Goal: Navigation & Orientation: Find specific page/section

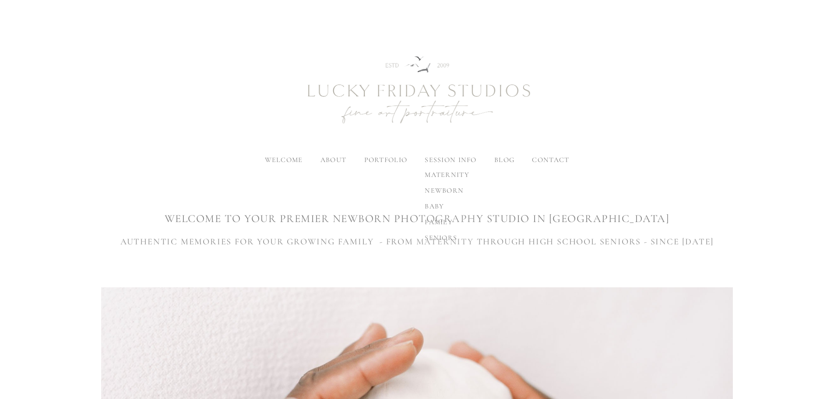
click at [435, 240] on span "seniors" at bounding box center [441, 237] width 32 height 9
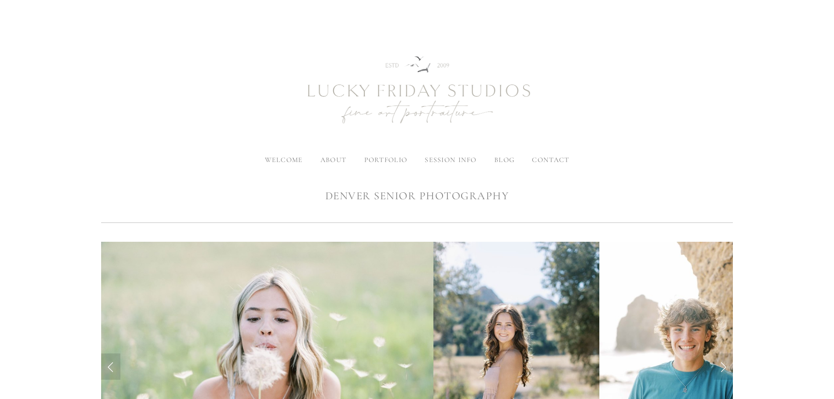
scroll to position [263, 0]
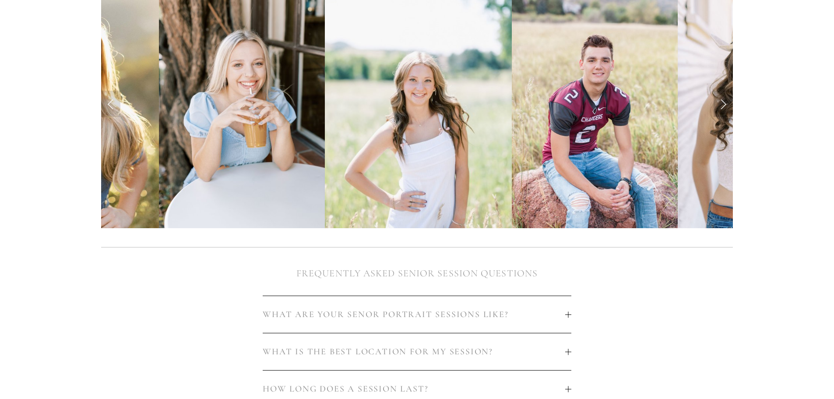
click at [720, 104] on link "Next Slide" at bounding box center [722, 104] width 19 height 26
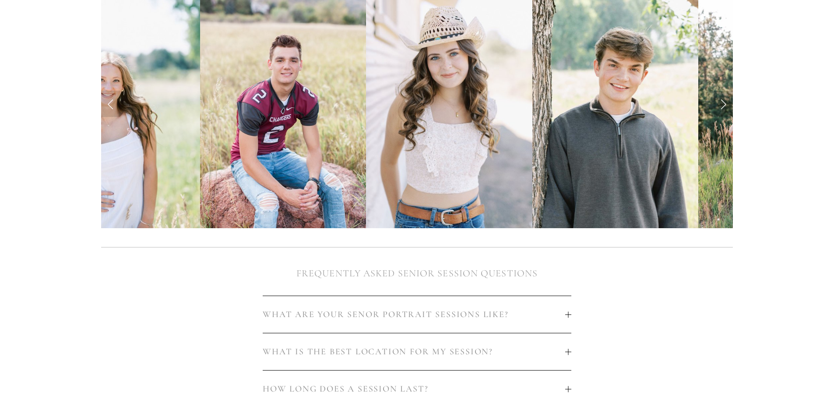
click at [720, 104] on link "Next Slide" at bounding box center [722, 104] width 19 height 26
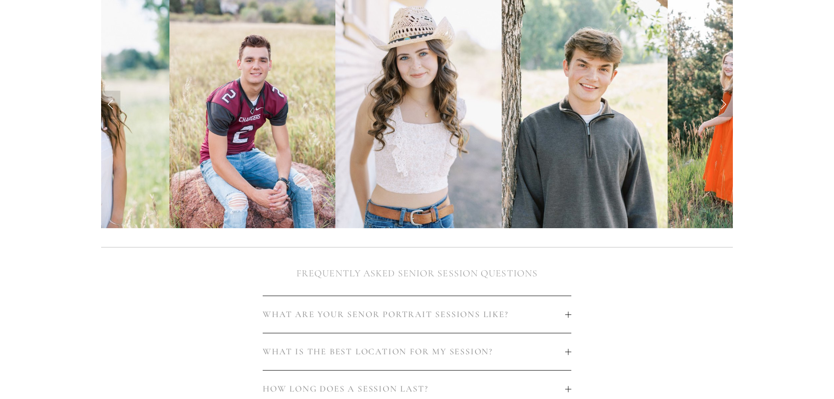
click at [723, 105] on link "Next Slide" at bounding box center [722, 104] width 19 height 26
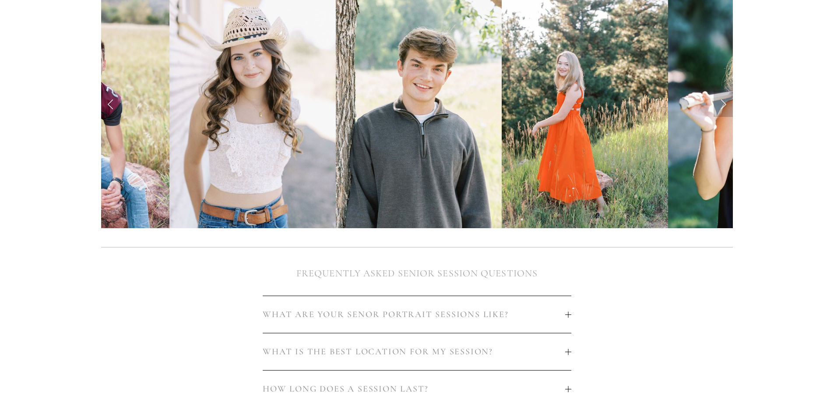
click at [723, 105] on link "Next Slide" at bounding box center [722, 104] width 19 height 26
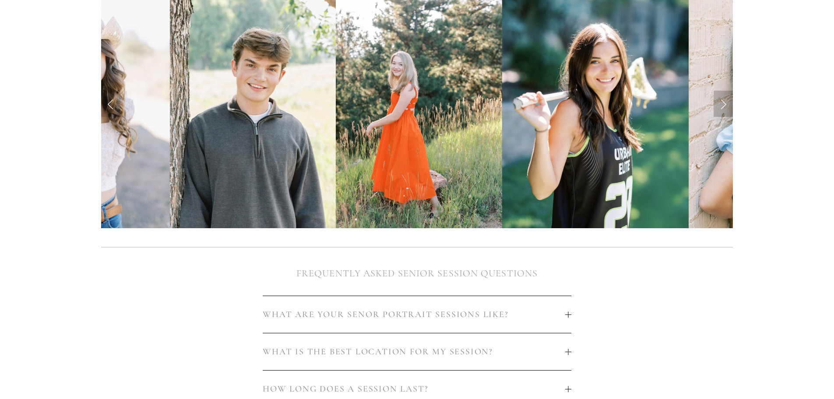
click at [723, 105] on link "Next Slide" at bounding box center [722, 104] width 19 height 26
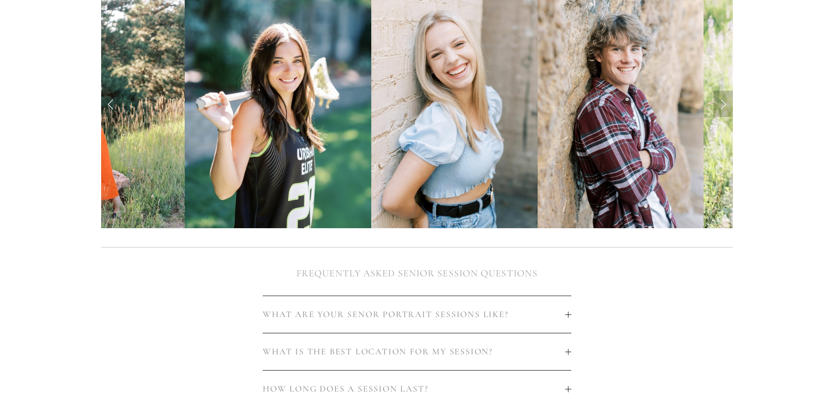
click at [723, 105] on link "Next Slide" at bounding box center [722, 104] width 19 height 26
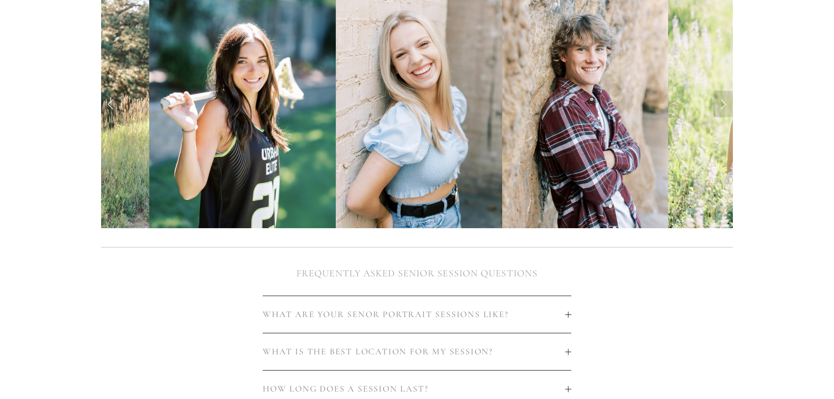
scroll to position [0, 0]
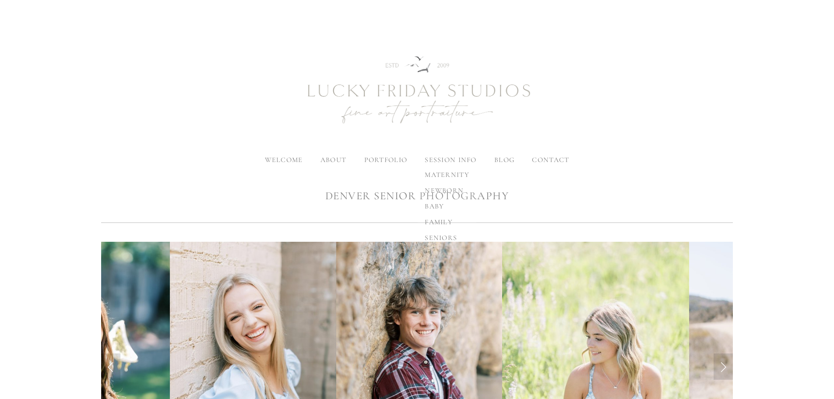
click at [440, 221] on span "family" at bounding box center [439, 222] width 28 height 9
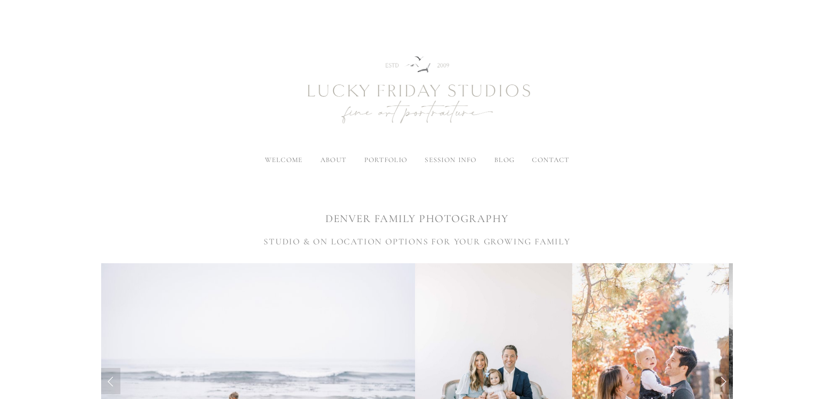
scroll to position [306, 0]
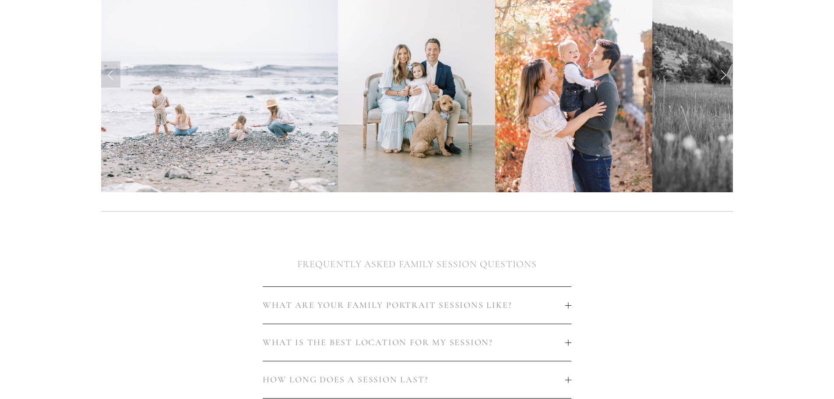
click at [720, 68] on link "Next Slide" at bounding box center [722, 74] width 19 height 26
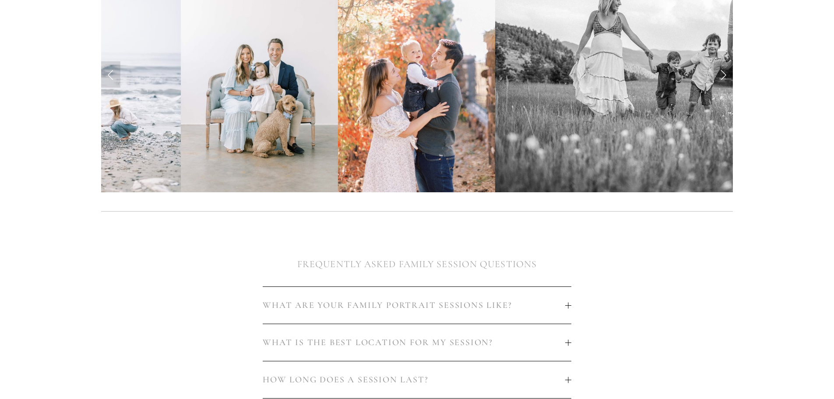
click at [721, 68] on link "Next Slide" at bounding box center [722, 74] width 19 height 26
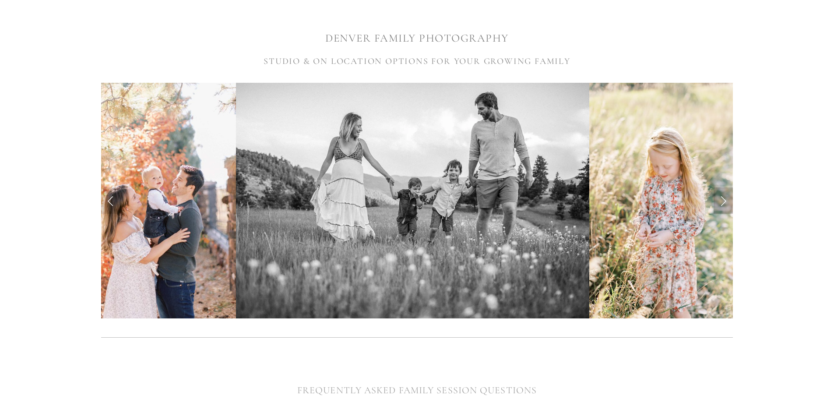
scroll to position [175, 0]
